Goal: Information Seeking & Learning: Learn about a topic

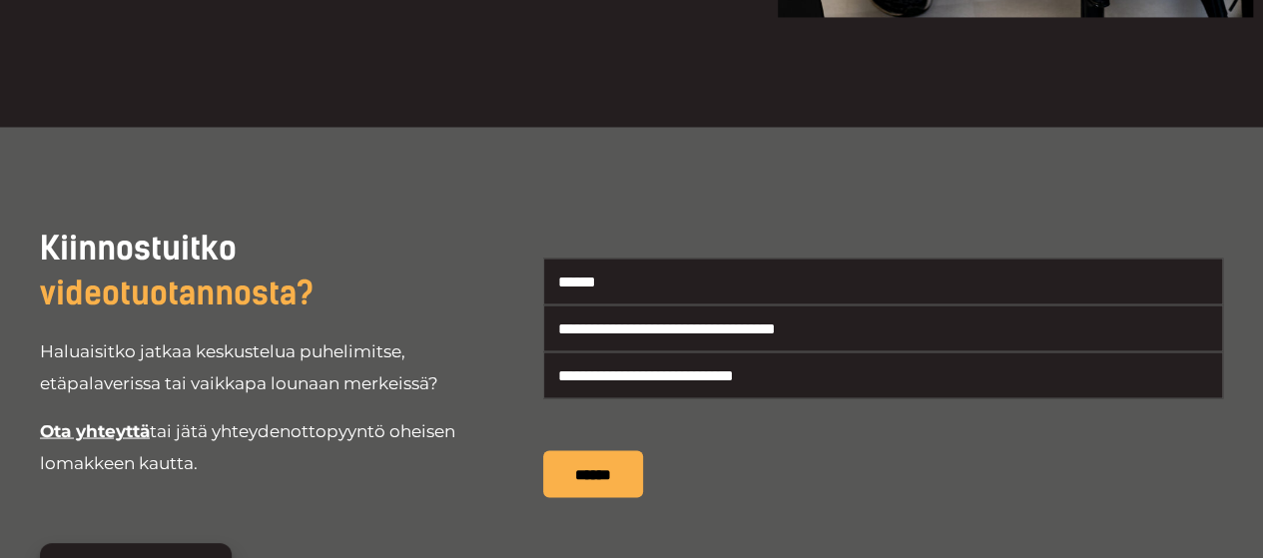
scroll to position [5934, 0]
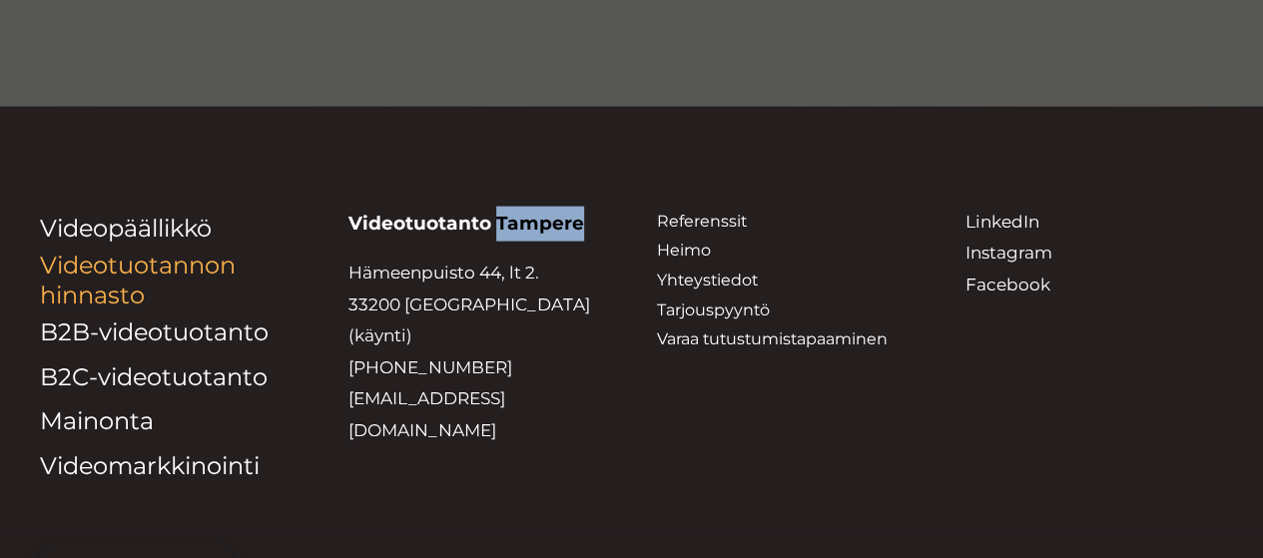
click at [133, 251] on link "Videotuotannon hinnasto" at bounding box center [138, 280] width 196 height 59
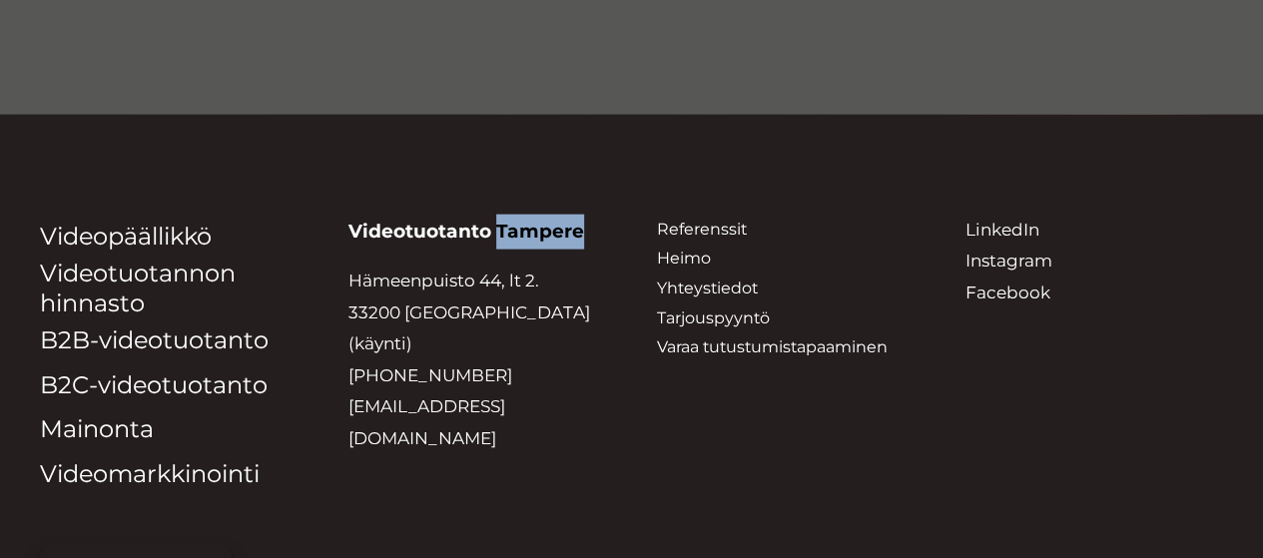
scroll to position [0, 0]
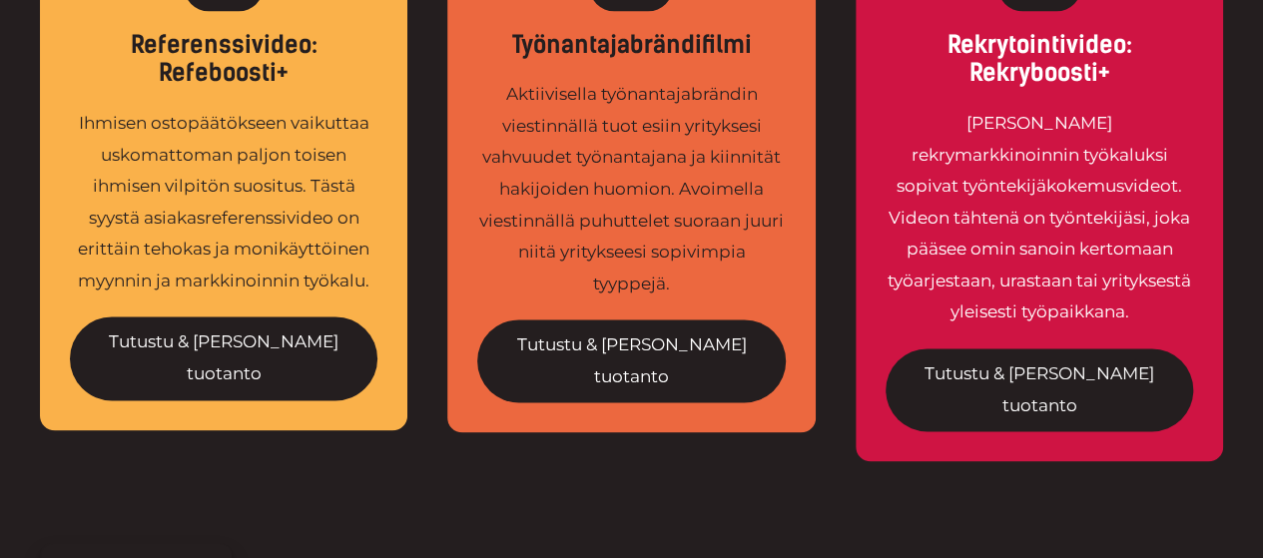
scroll to position [931, 0]
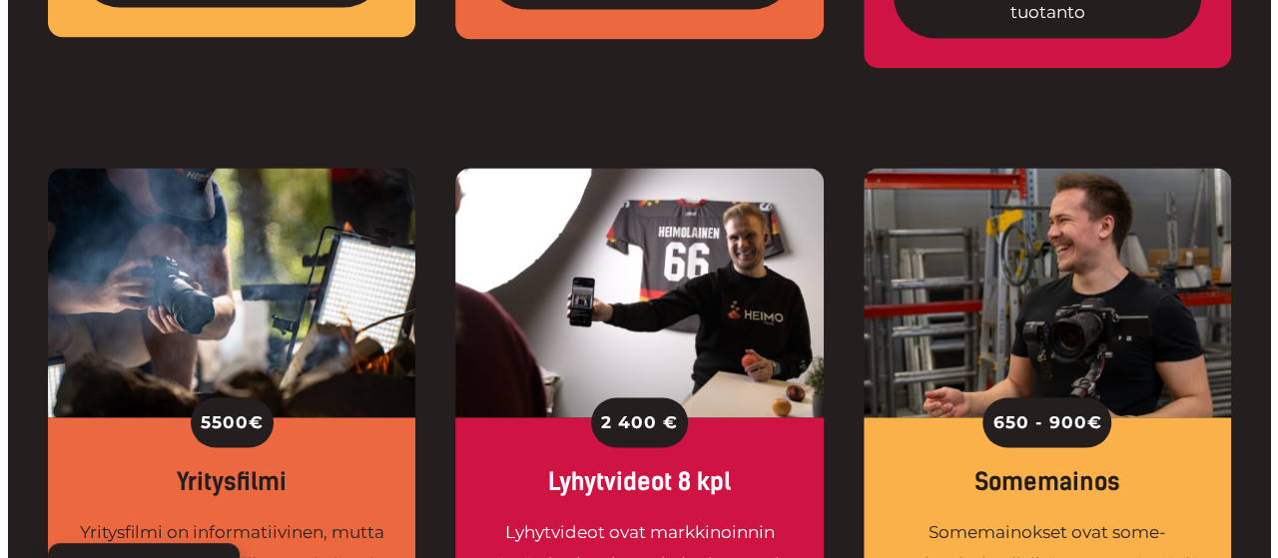
scroll to position [1639, 0]
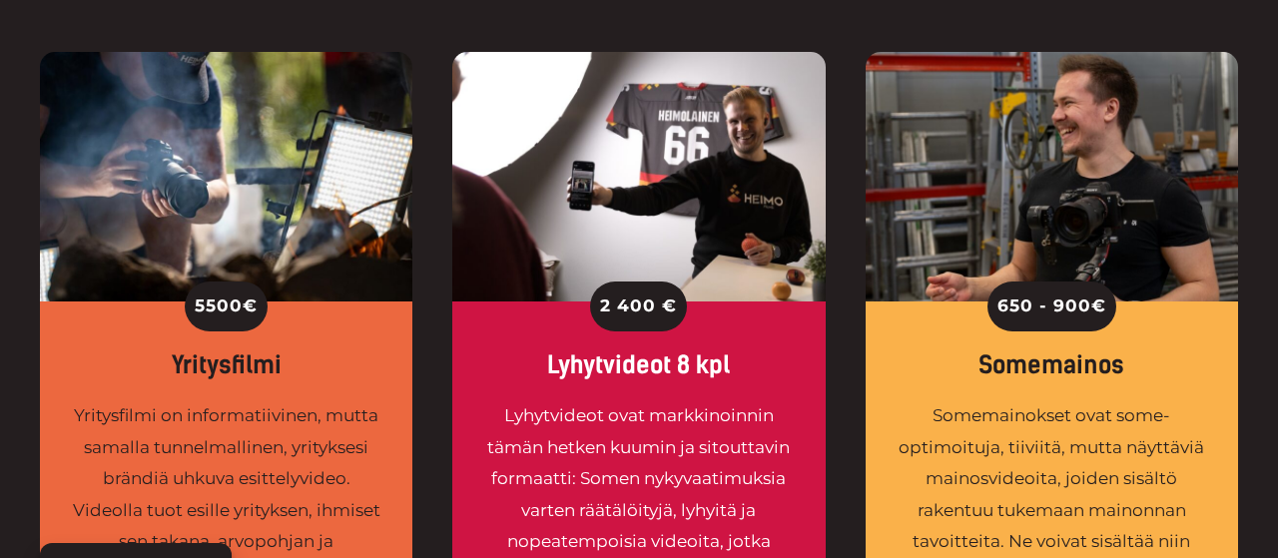
drag, startPoint x: 1277, startPoint y: 120, endPoint x: 1277, endPoint y: 183, distance: 62.9
